Goal: Entertainment & Leisure: Consume media (video, audio)

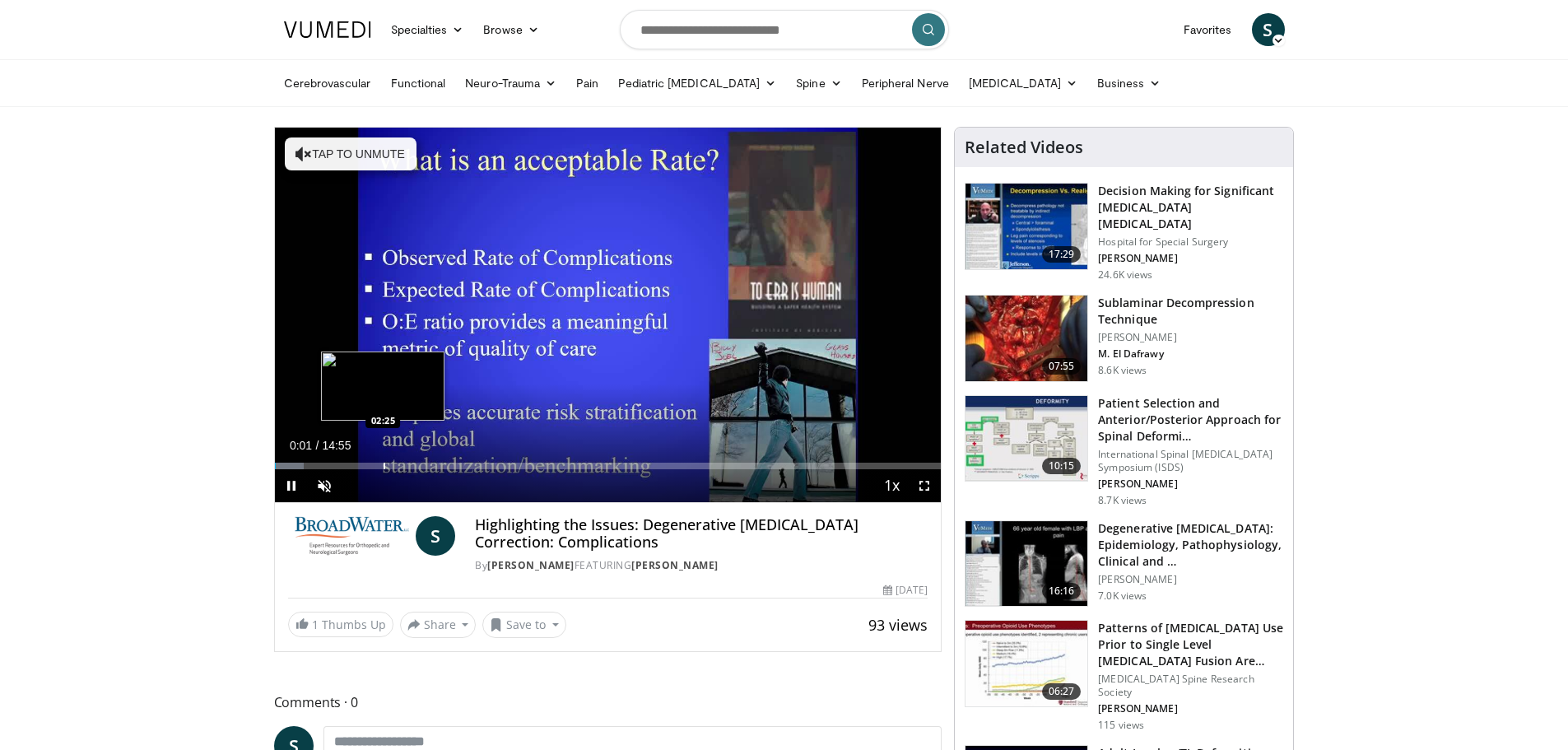
click at [382, 460] on div "Loaded : 4.43% 00:01 02:25" at bounding box center [608, 461] width 667 height 16
click at [457, 470] on div "Current Time 2:26 / Duration 14:55 Pause Skip Backward Skip Forward Unmute 0% L…" at bounding box center [608, 485] width 667 height 33
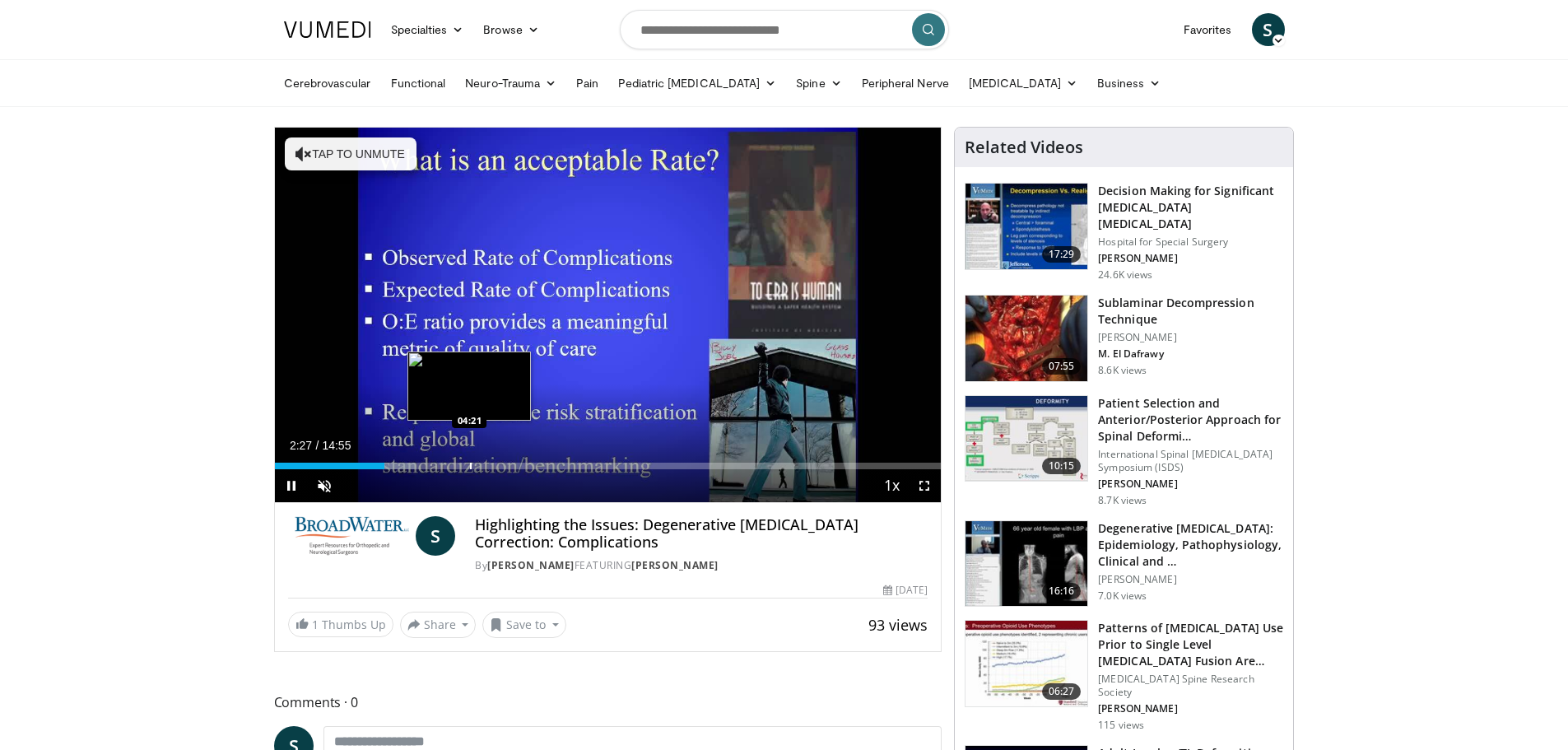
click at [472, 463] on div "Progress Bar" at bounding box center [471, 465] width 2 height 7
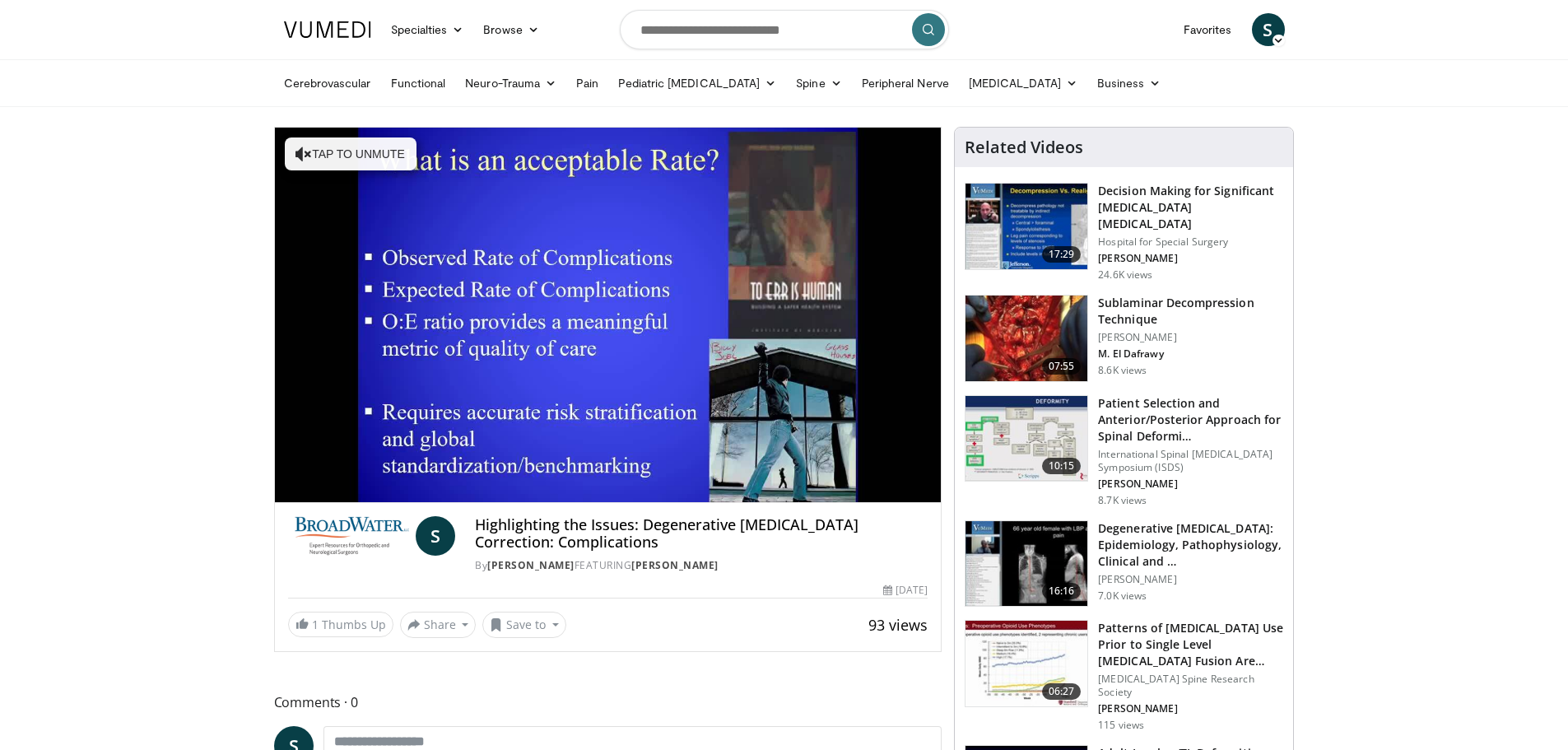
click at [1021, 307] on img at bounding box center [1026, 338] width 121 height 86
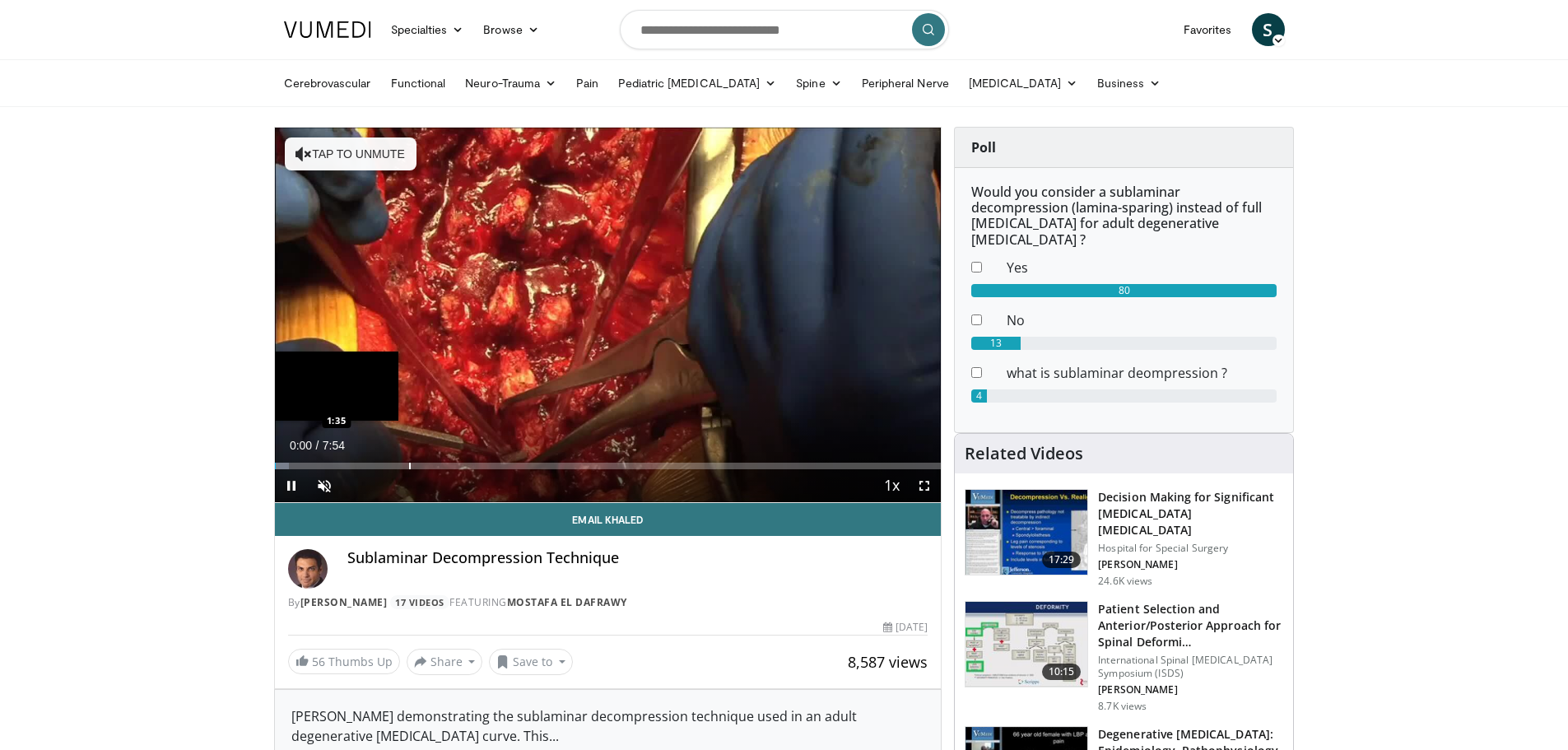
click at [409, 463] on div "Progress Bar" at bounding box center [410, 465] width 2 height 7
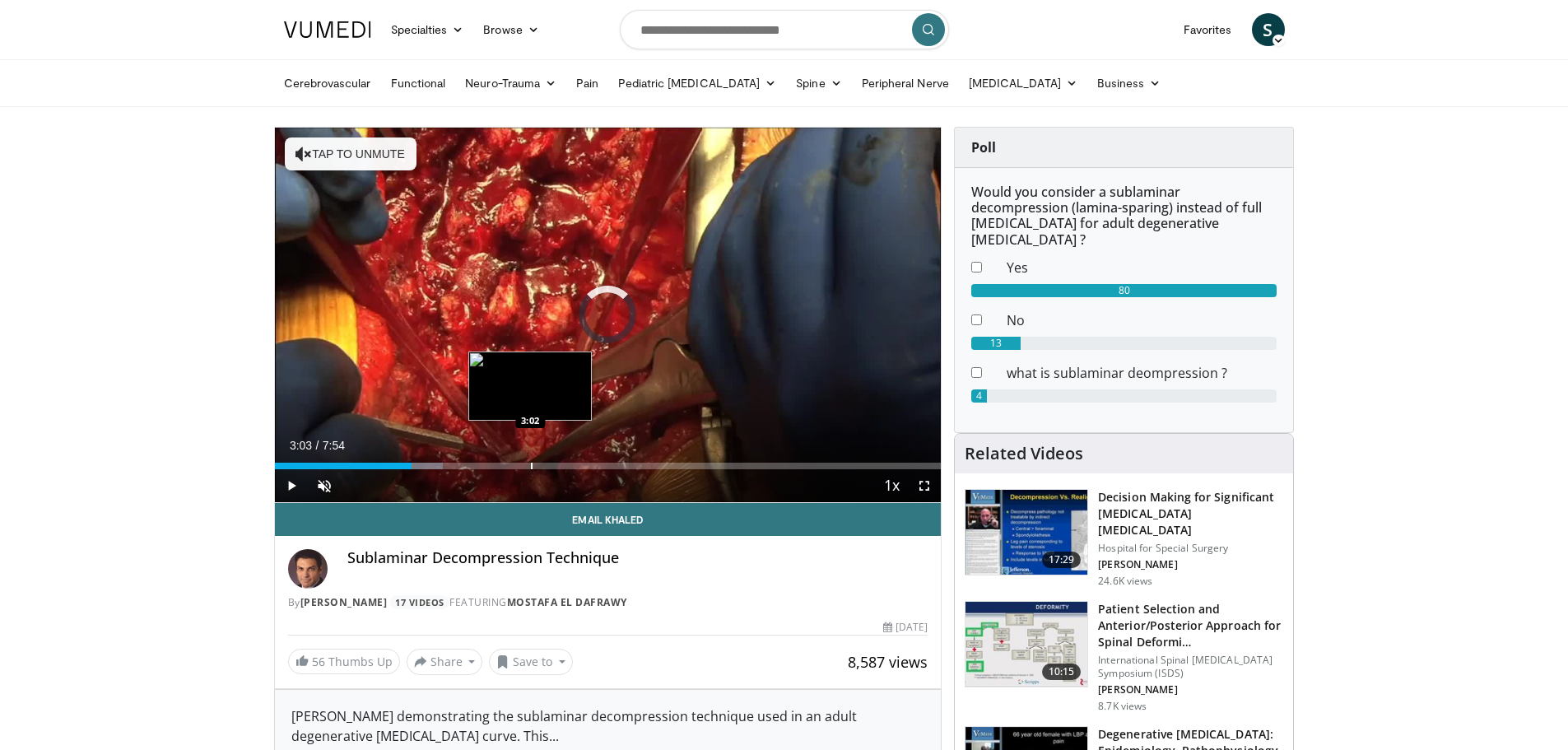
click at [532, 458] on div "Loaded : 25.31% 3:03 3:02" at bounding box center [608, 461] width 667 height 16
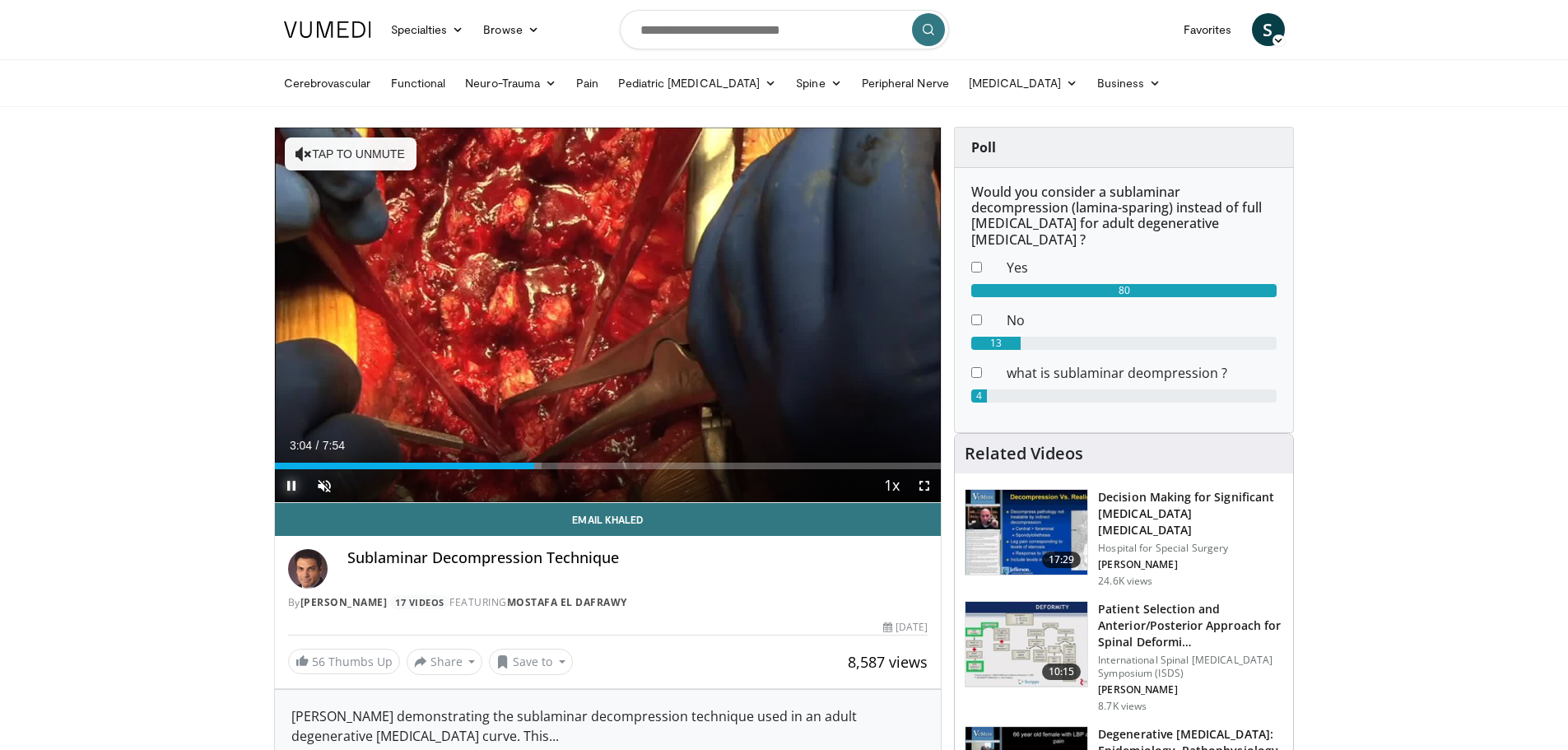
click at [290, 485] on span "Video Player" at bounding box center [291, 485] width 33 height 33
